Goal: Task Accomplishment & Management: Manage account settings

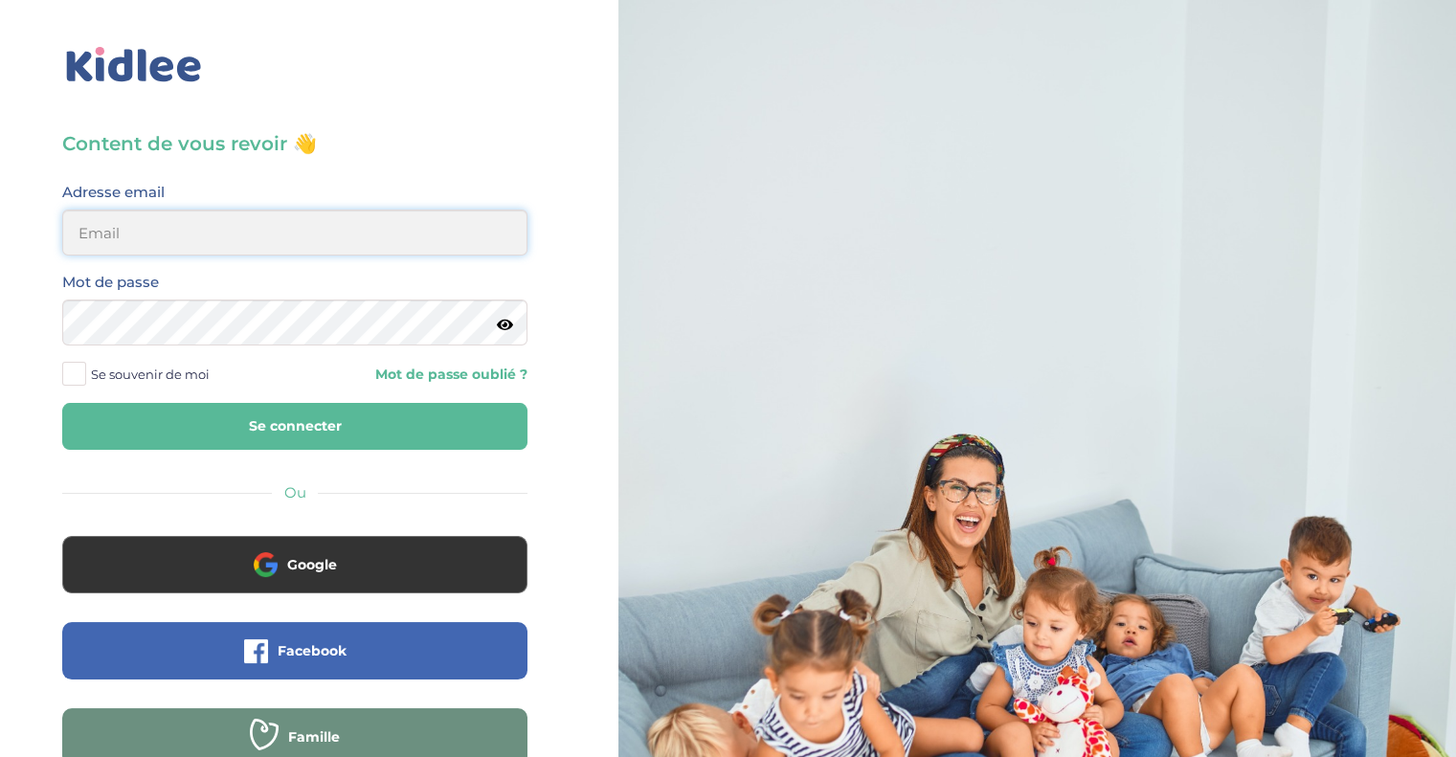
click at [327, 230] on input "email" at bounding box center [294, 233] width 465 height 46
type input "[EMAIL_ADDRESS][DOMAIN_NAME]"
click at [0, 309] on div "Content de vous revoir 👋 Avant de poursuivre veuillez vérifier que tous les cha…" at bounding box center [295, 457] width 618 height 915
drag, startPoint x: 264, startPoint y: 415, endPoint x: 264, endPoint y: 403, distance: 12.4
click at [264, 403] on button "Se connecter" at bounding box center [294, 426] width 465 height 47
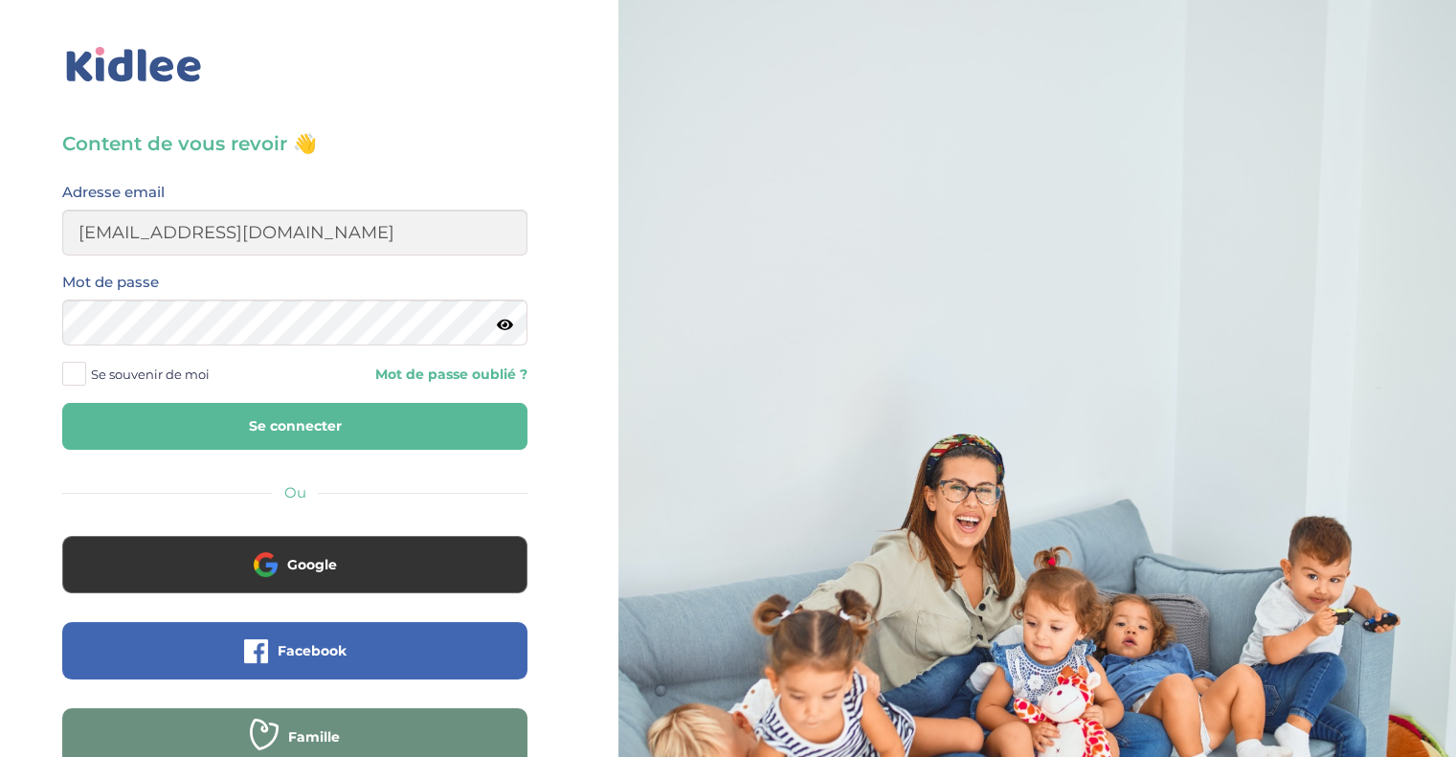
click at [176, 370] on span "Se souvenir de moi" at bounding box center [150, 374] width 119 height 25
click at [0, 0] on input "Se souvenir de moi" at bounding box center [0, 0] width 0 height 0
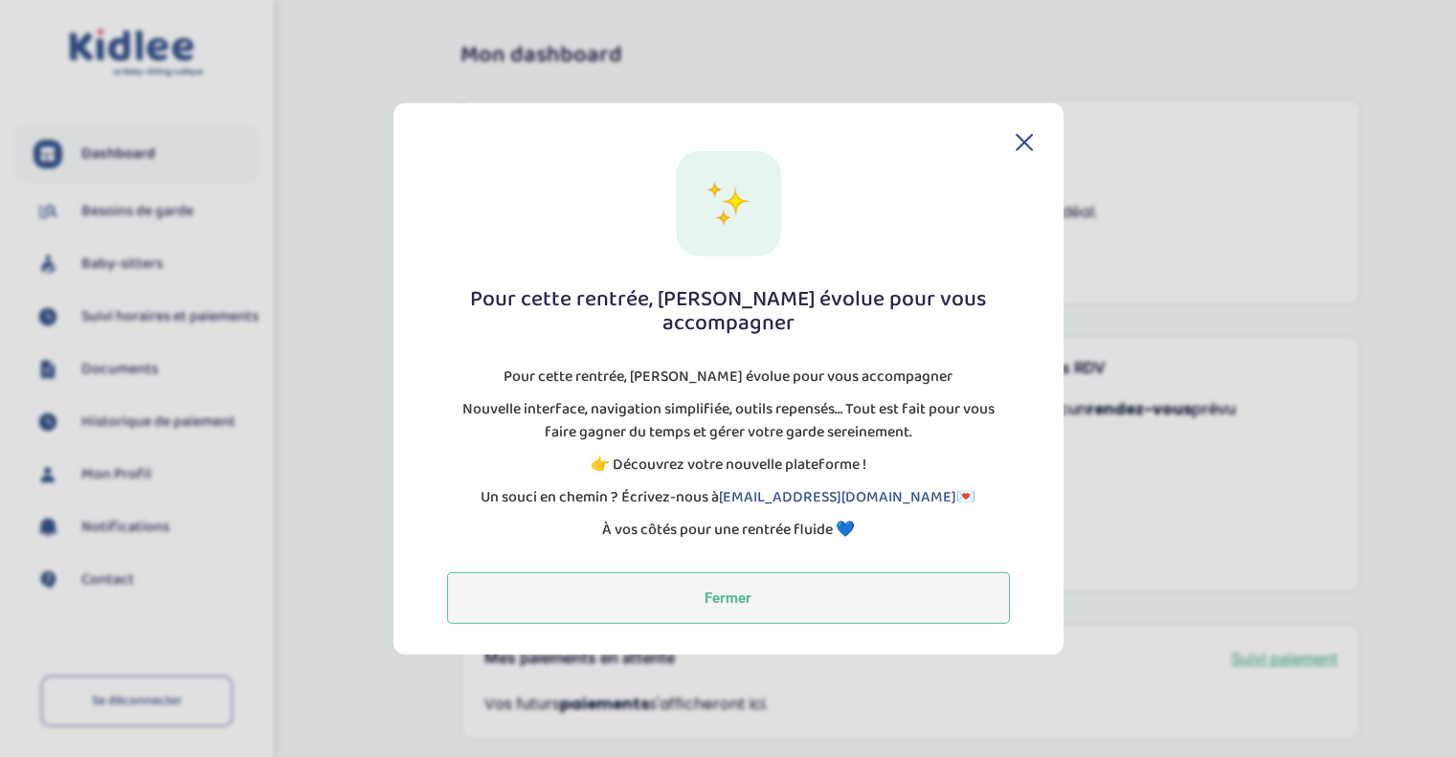
click at [791, 586] on button "Fermer" at bounding box center [728, 598] width 563 height 52
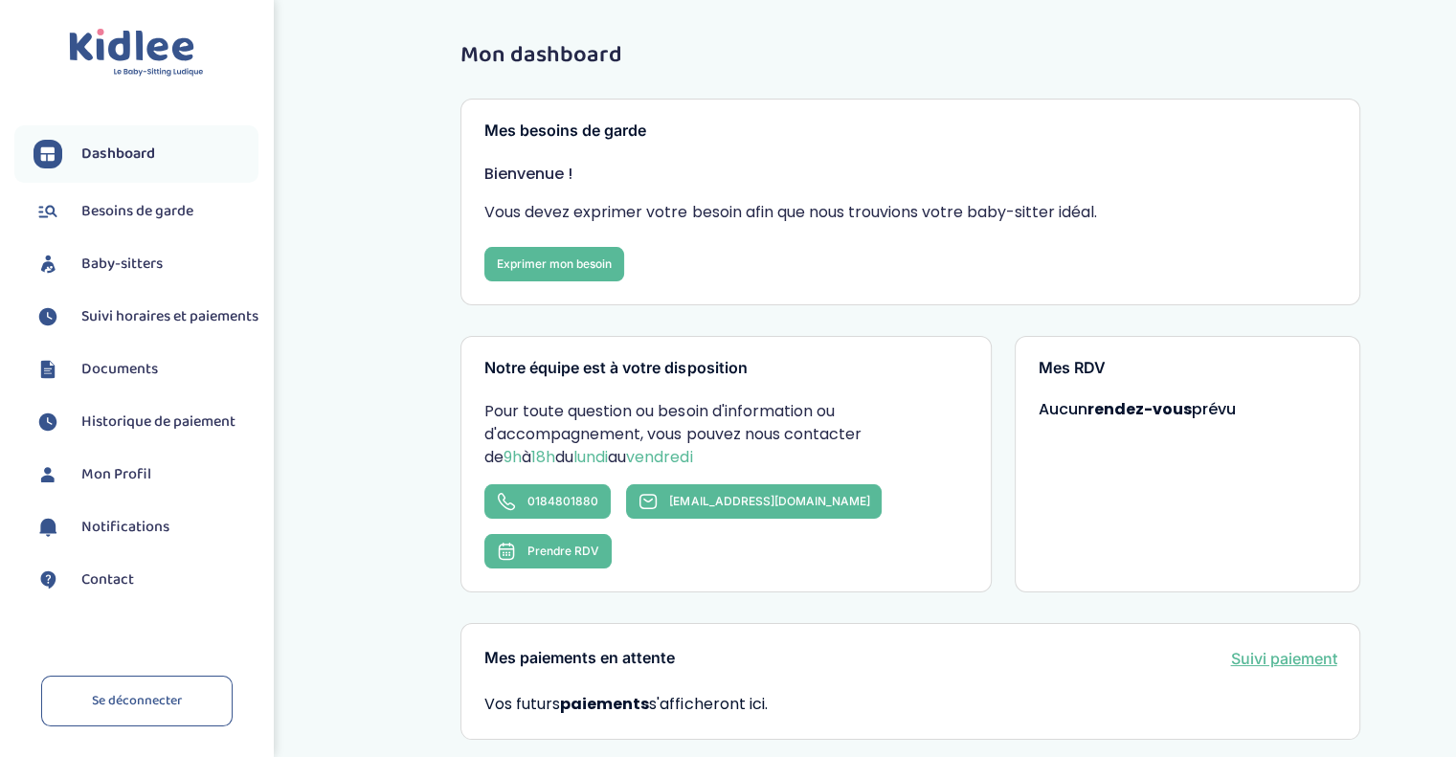
click at [153, 206] on span "Besoins de garde" at bounding box center [137, 211] width 112 height 23
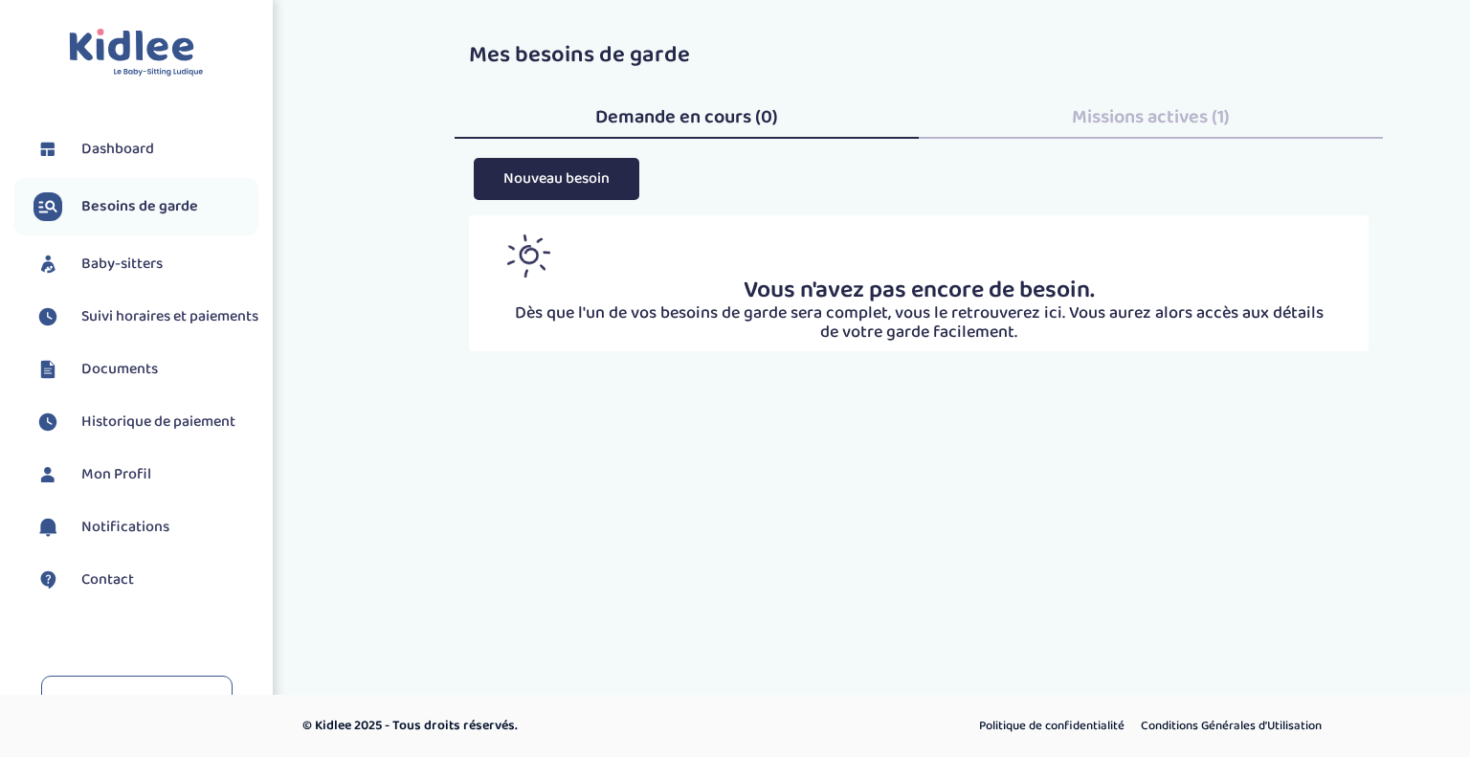
click at [133, 265] on span "Baby-sitters" at bounding box center [121, 264] width 81 height 23
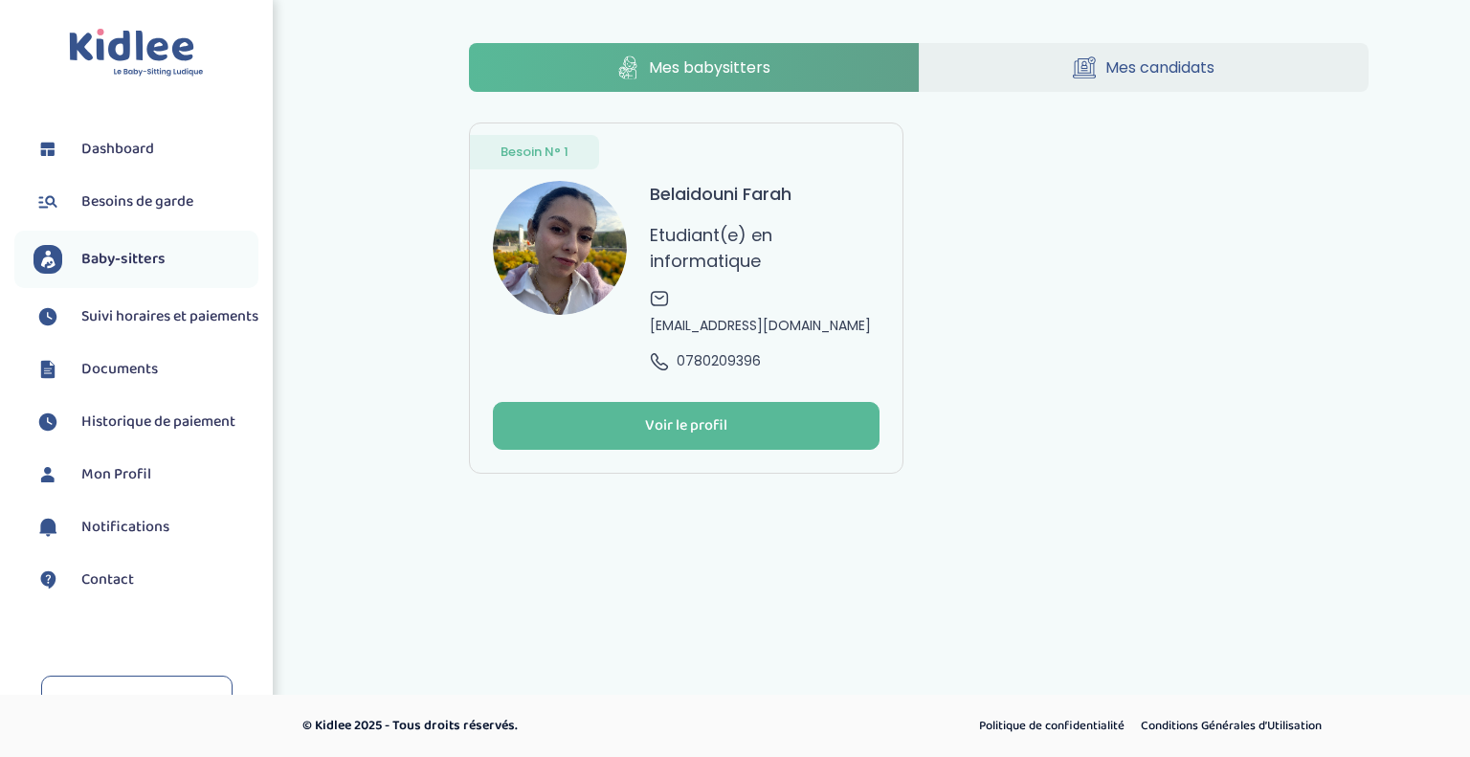
click at [145, 434] on span "Historique de paiement" at bounding box center [158, 422] width 154 height 23
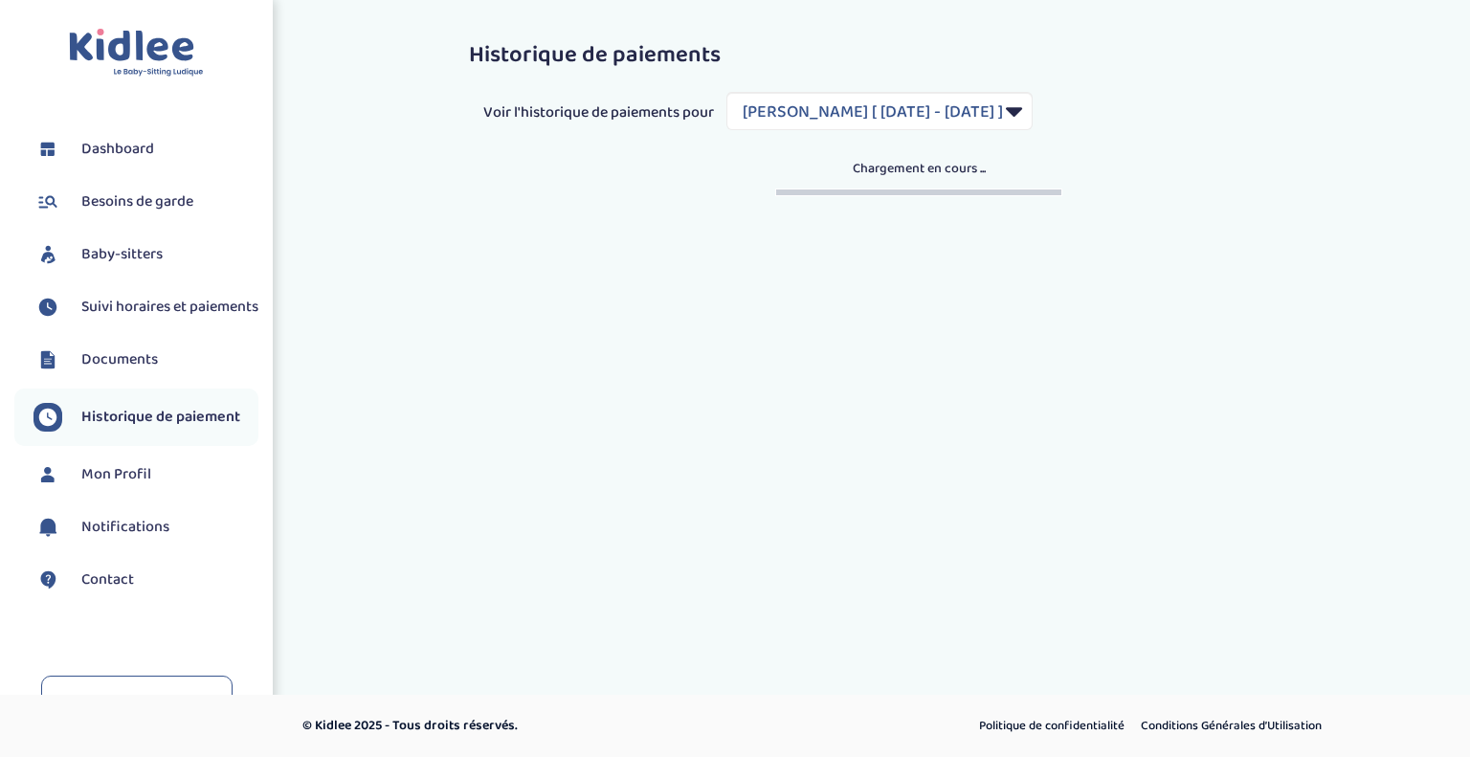
select select "1991"
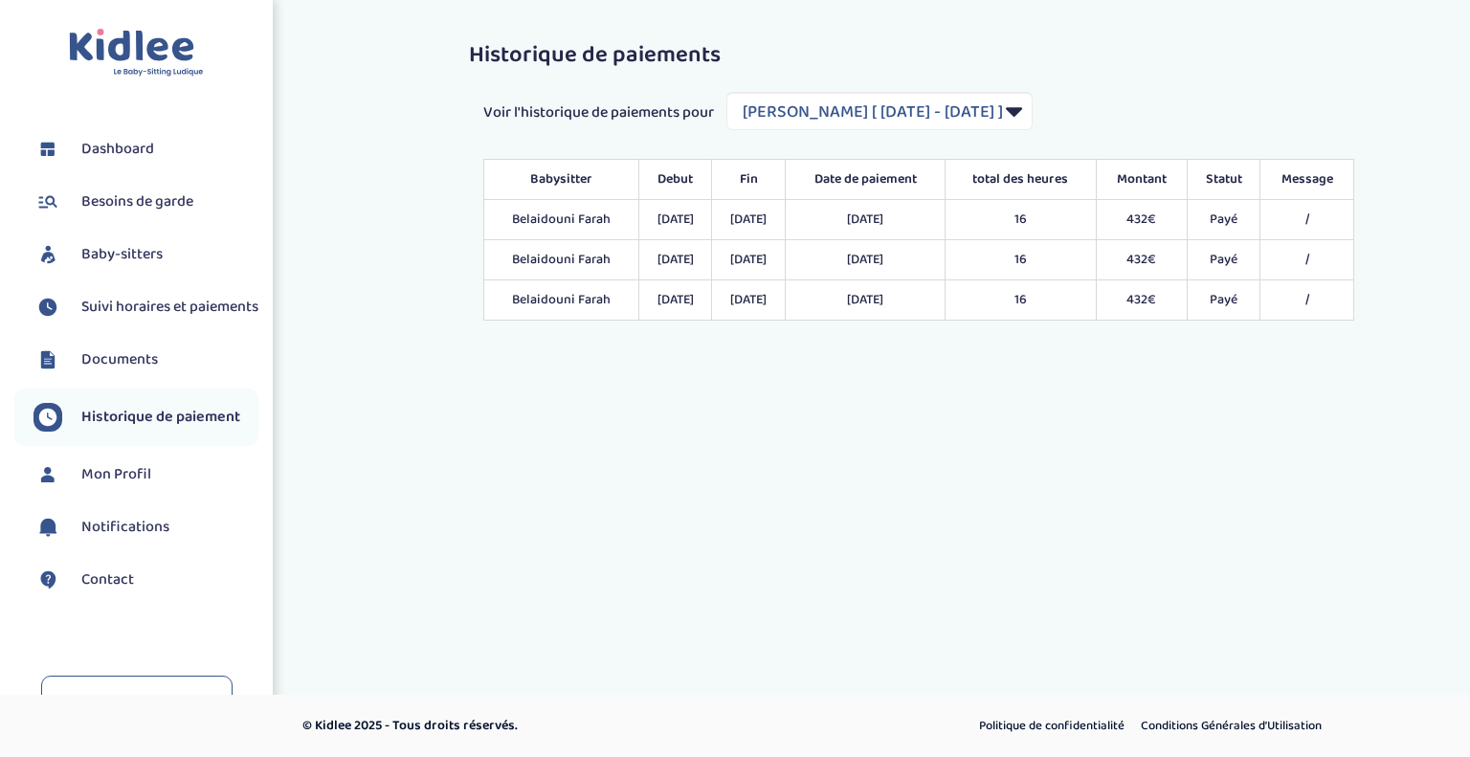
click at [154, 316] on span "Suivi horaires et paiements" at bounding box center [169, 307] width 177 height 23
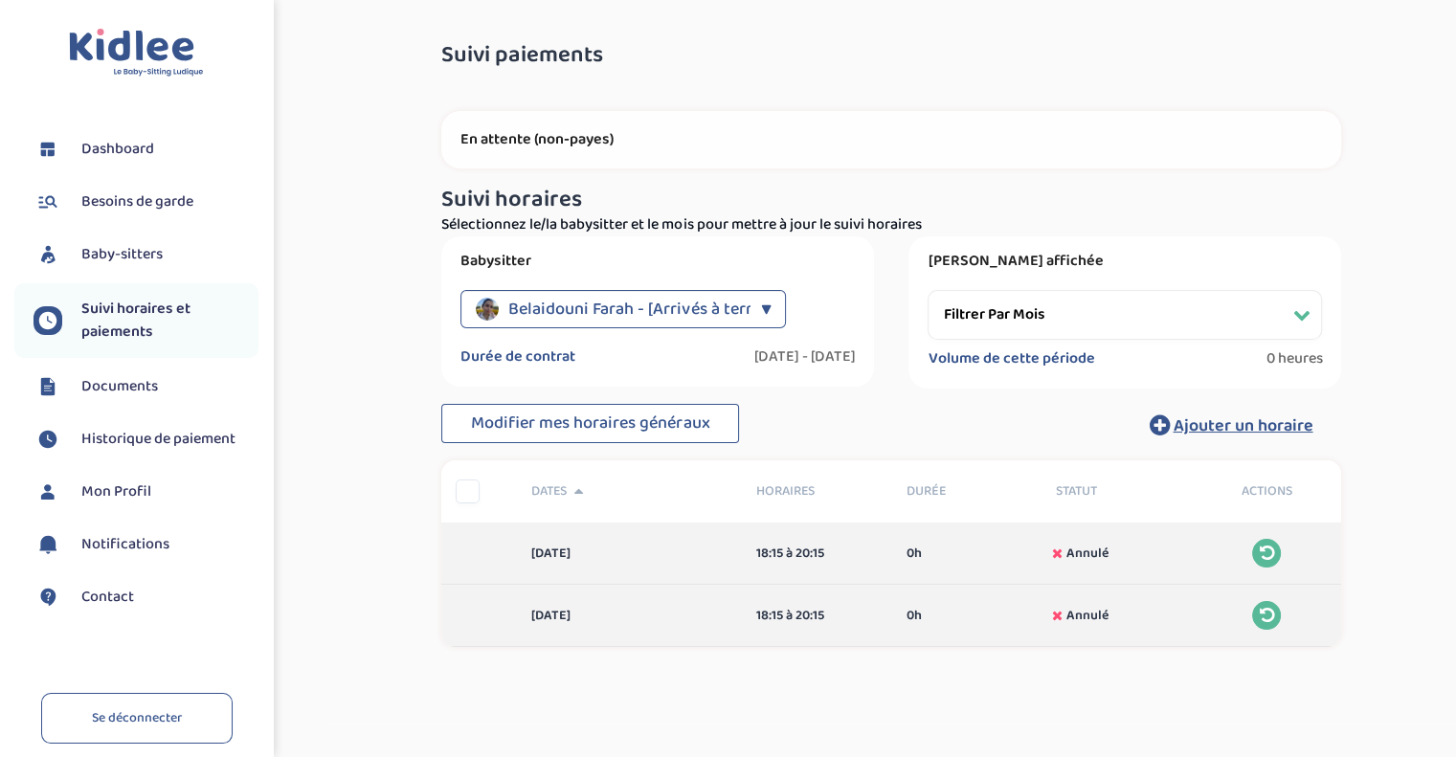
click at [1021, 316] on select "Filtrer par mois avril 2025 mai 2025 juin 2025 juillet 2025" at bounding box center [1125, 315] width 394 height 50
click at [928, 290] on select "Filtrer par mois avril 2025 mai 2025 juin 2025 juillet 2025" at bounding box center [1125, 315] width 394 height 50
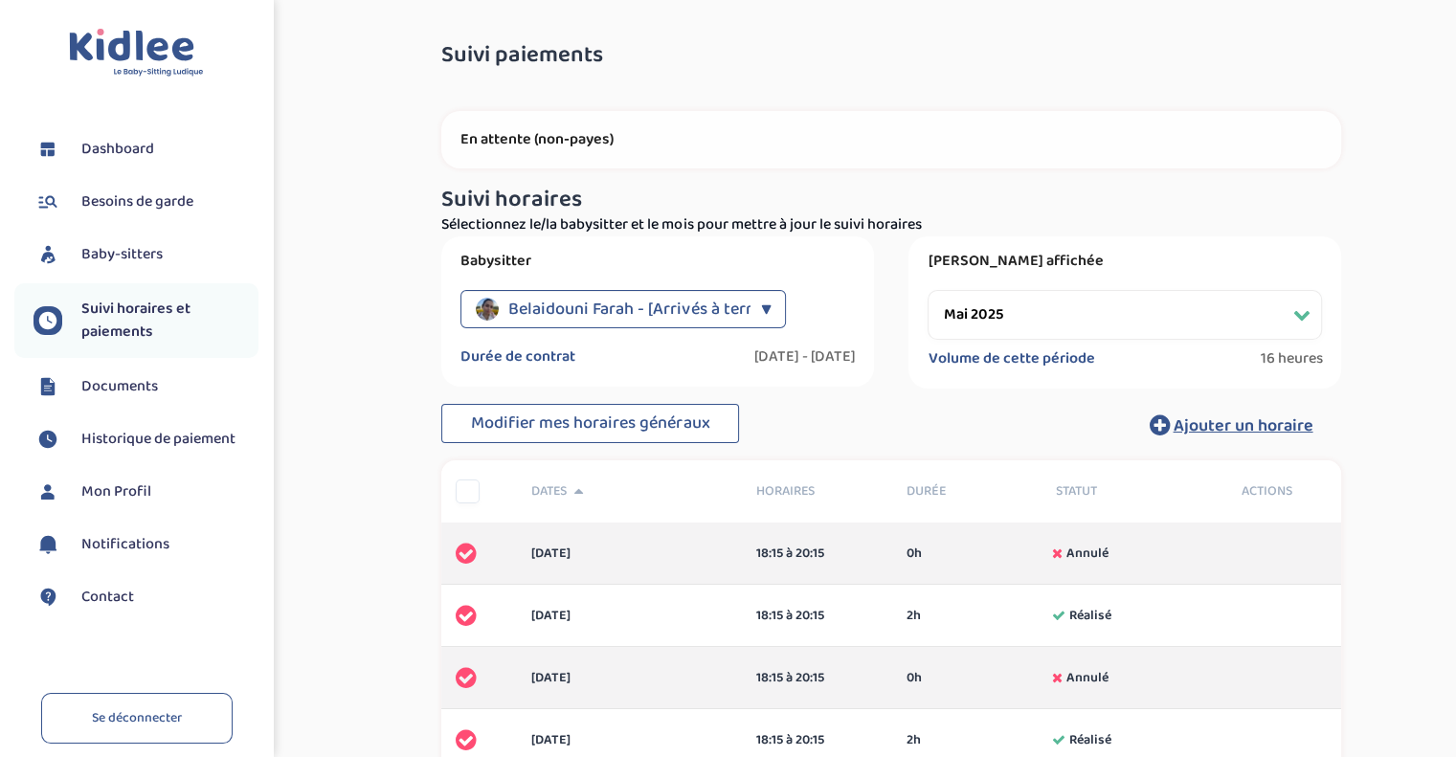
click at [434, 305] on div "Babysitter Belaidouni Farah - [Arrivés à terme] ▼ Belaidouni Farah - [Arrivés à…" at bounding box center [891, 312] width 929 height 152
click at [984, 305] on select "Filtrer par mois avril 2025 mai 2025 juin 2025 juillet 2025" at bounding box center [1125, 315] width 394 height 50
click at [928, 290] on select "Filtrer par mois avril 2025 mai 2025 juin 2025 juillet 2025" at bounding box center [1125, 315] width 394 height 50
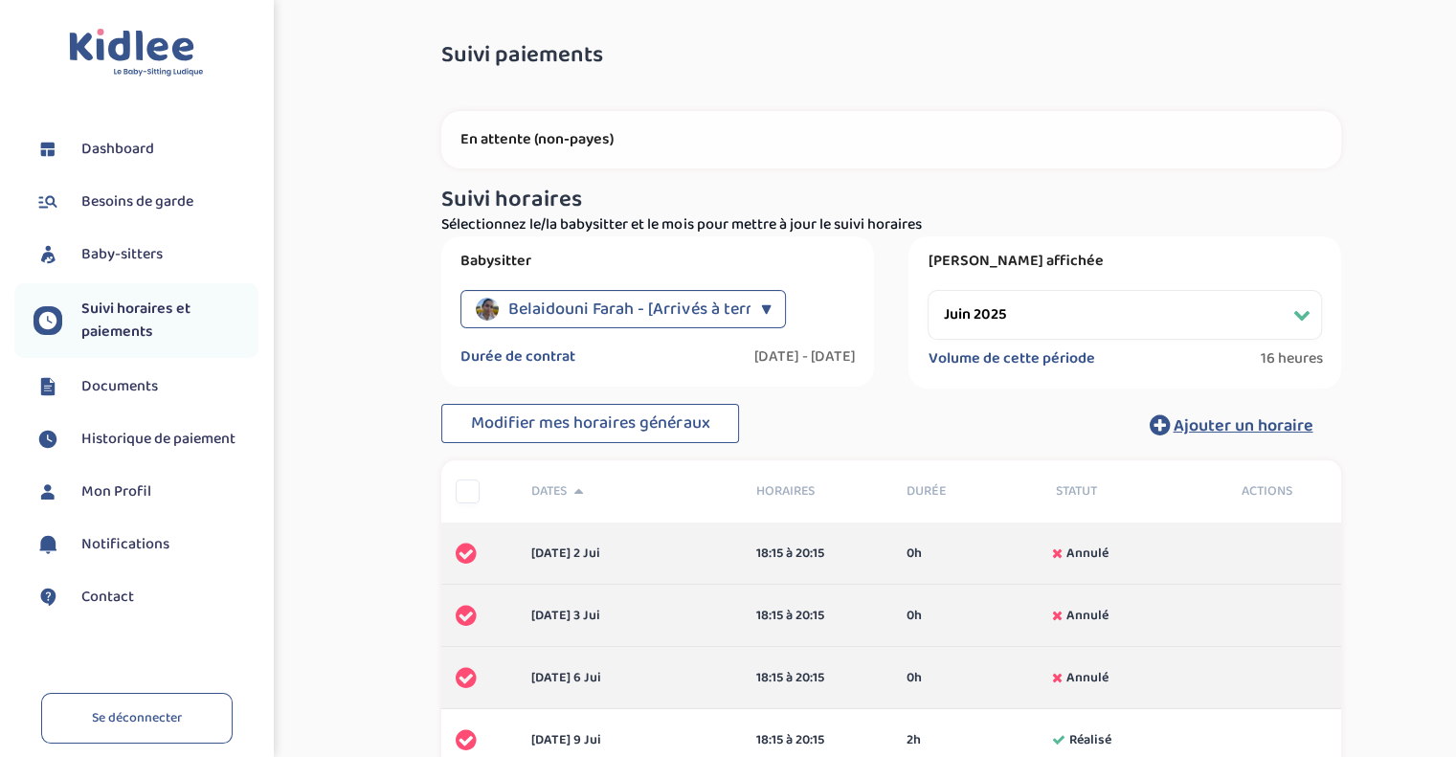
click at [1025, 320] on select "Filtrer par mois avril 2025 mai 2025 juin 2025 juillet 2025" at bounding box center [1125, 315] width 394 height 50
select select "juillet 2025"
click at [928, 290] on select "Filtrer par mois avril 2025 mai 2025 juin 2025 juillet 2025" at bounding box center [1125, 315] width 394 height 50
